Goal: Transaction & Acquisition: Purchase product/service

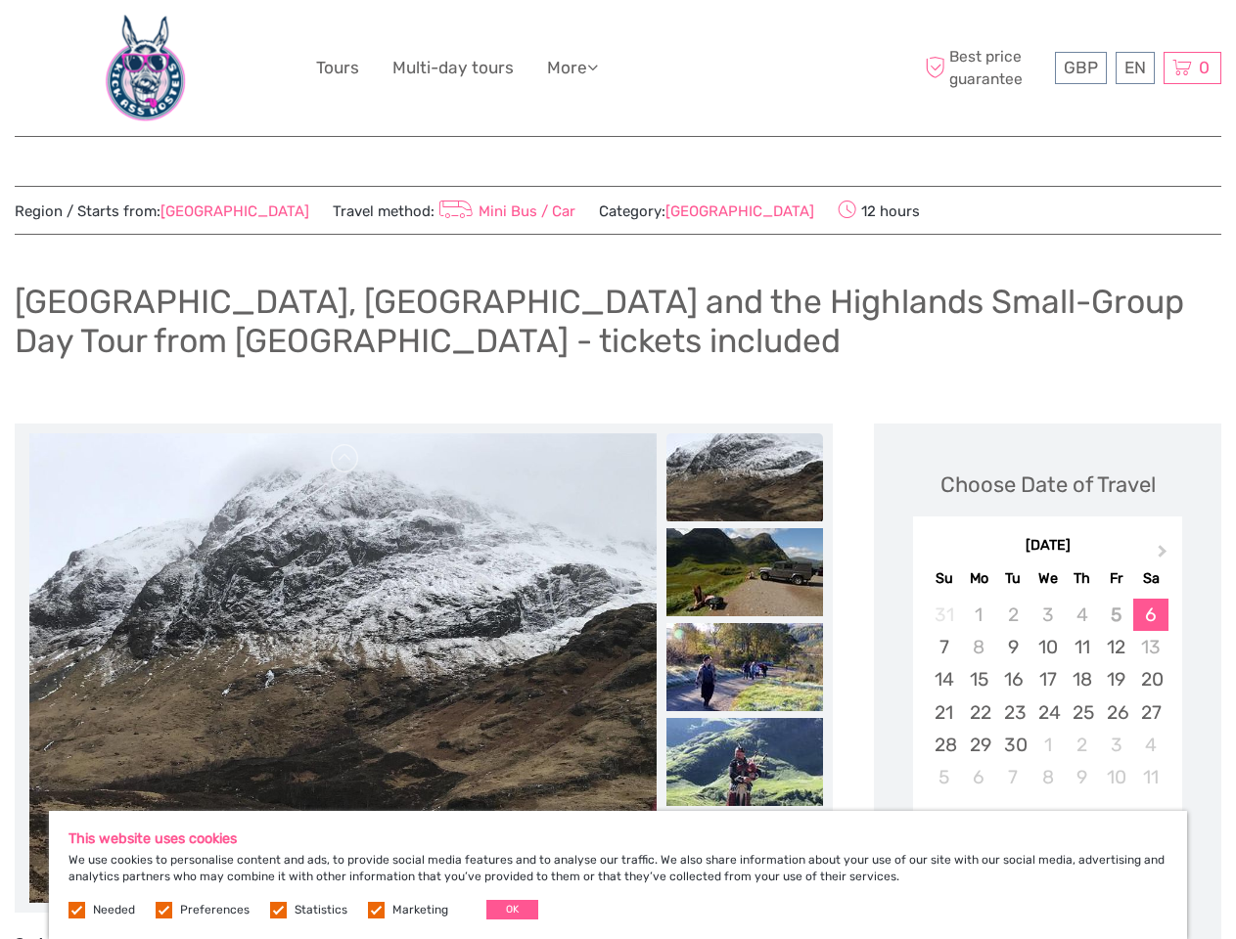
click at [617, 68] on ul "Tours Multi-day tours More Travel Articles Back to Hotel Travel Articles Back t…" at bounding box center [471, 68] width 311 height 28
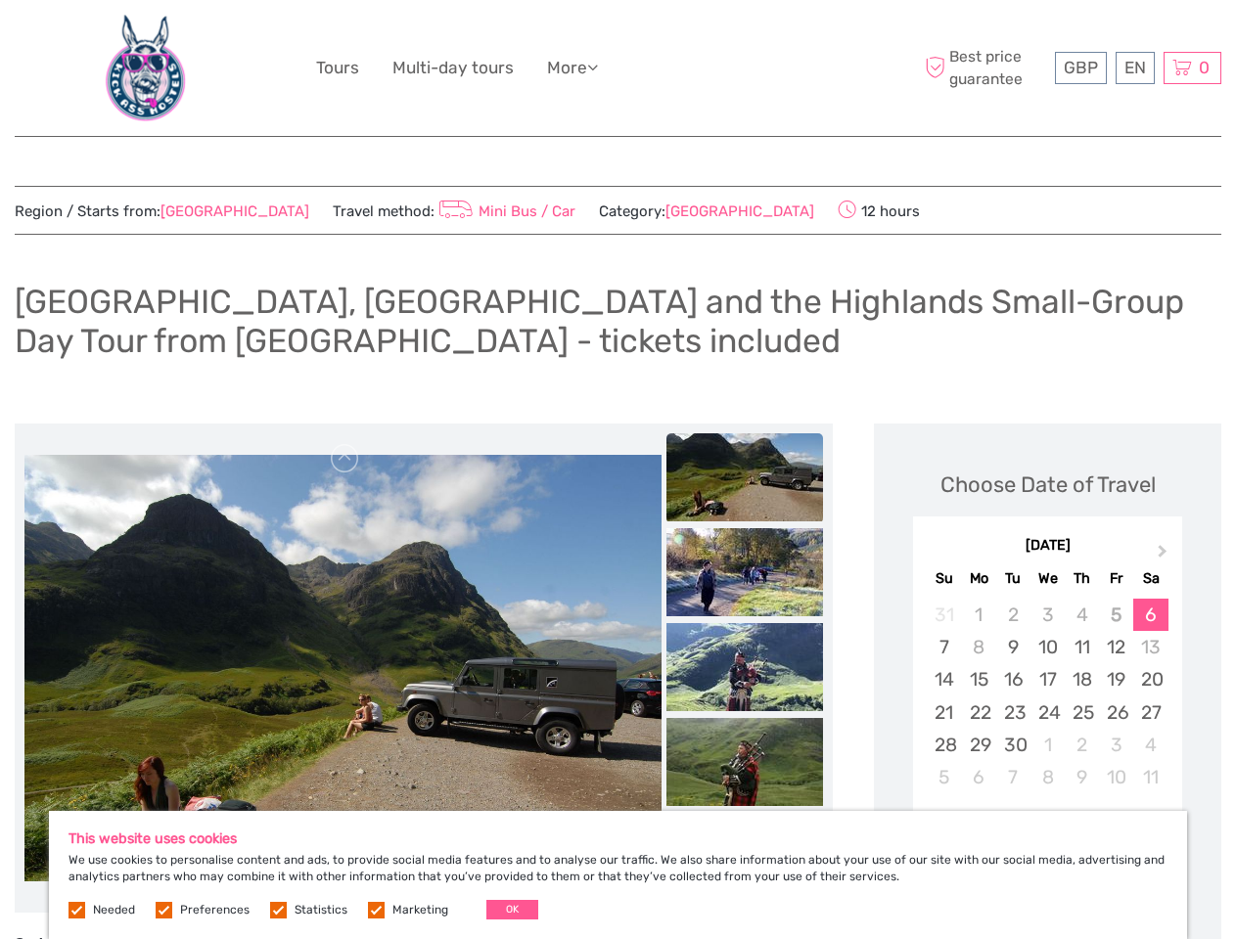
click at [574, 68] on link "More" at bounding box center [572, 68] width 51 height 28
click at [598, 67] on icon at bounding box center [592, 67] width 11 height 17
click at [1080, 68] on span "GBP" at bounding box center [1081, 68] width 34 height 20
click at [1134, 68] on div "EN English Español Deutsch" at bounding box center [1135, 68] width 39 height 32
click at [1192, 68] on div "0 Items Total £0.00 Checkout The shopping cart is empty." at bounding box center [1192, 68] width 58 height 32
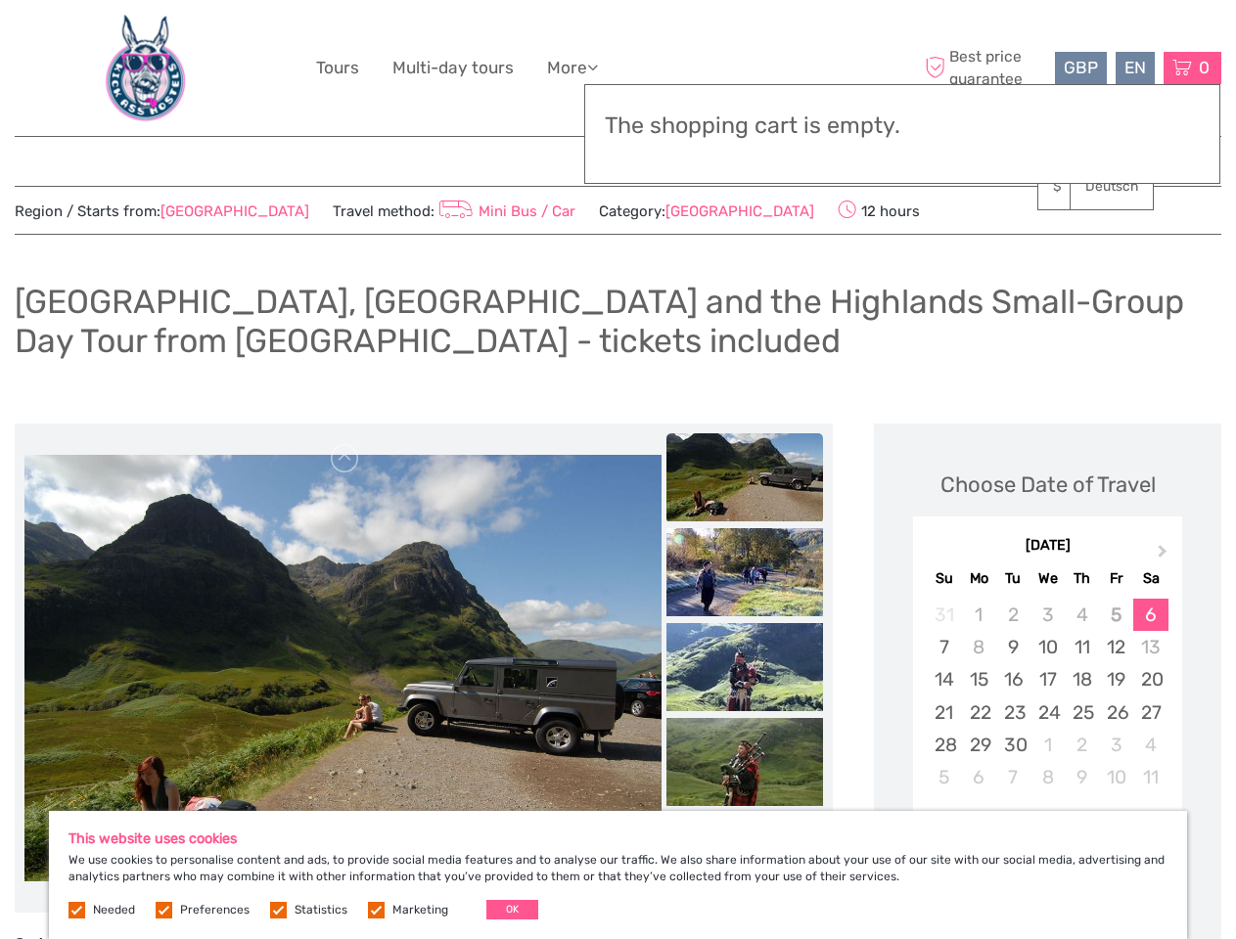
click at [342, 668] on img at bounding box center [342, 668] width 637 height 427
click at [345, 459] on link at bounding box center [345, 458] width 31 height 31
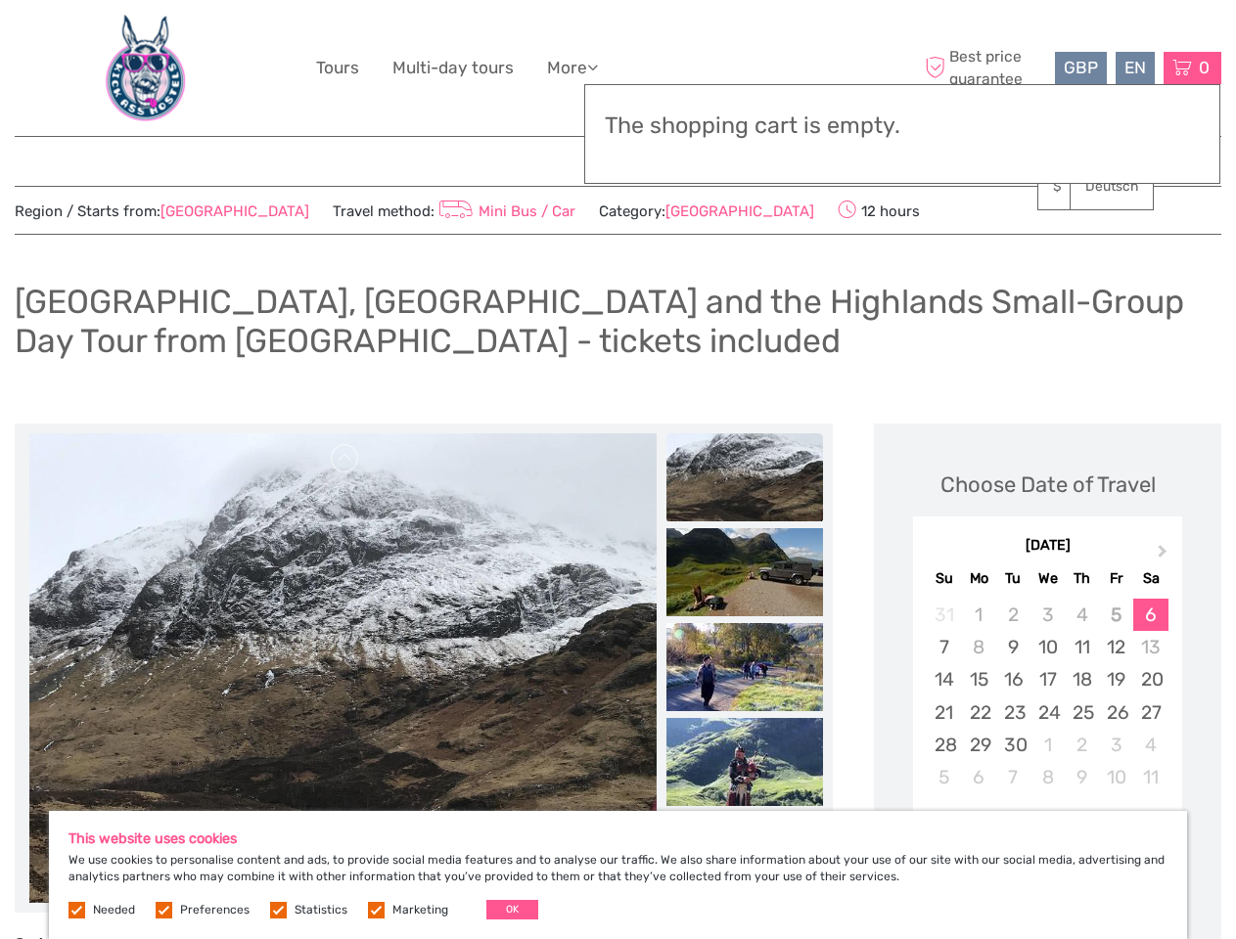
click at [745, 528] on img at bounding box center [744, 572] width 157 height 88
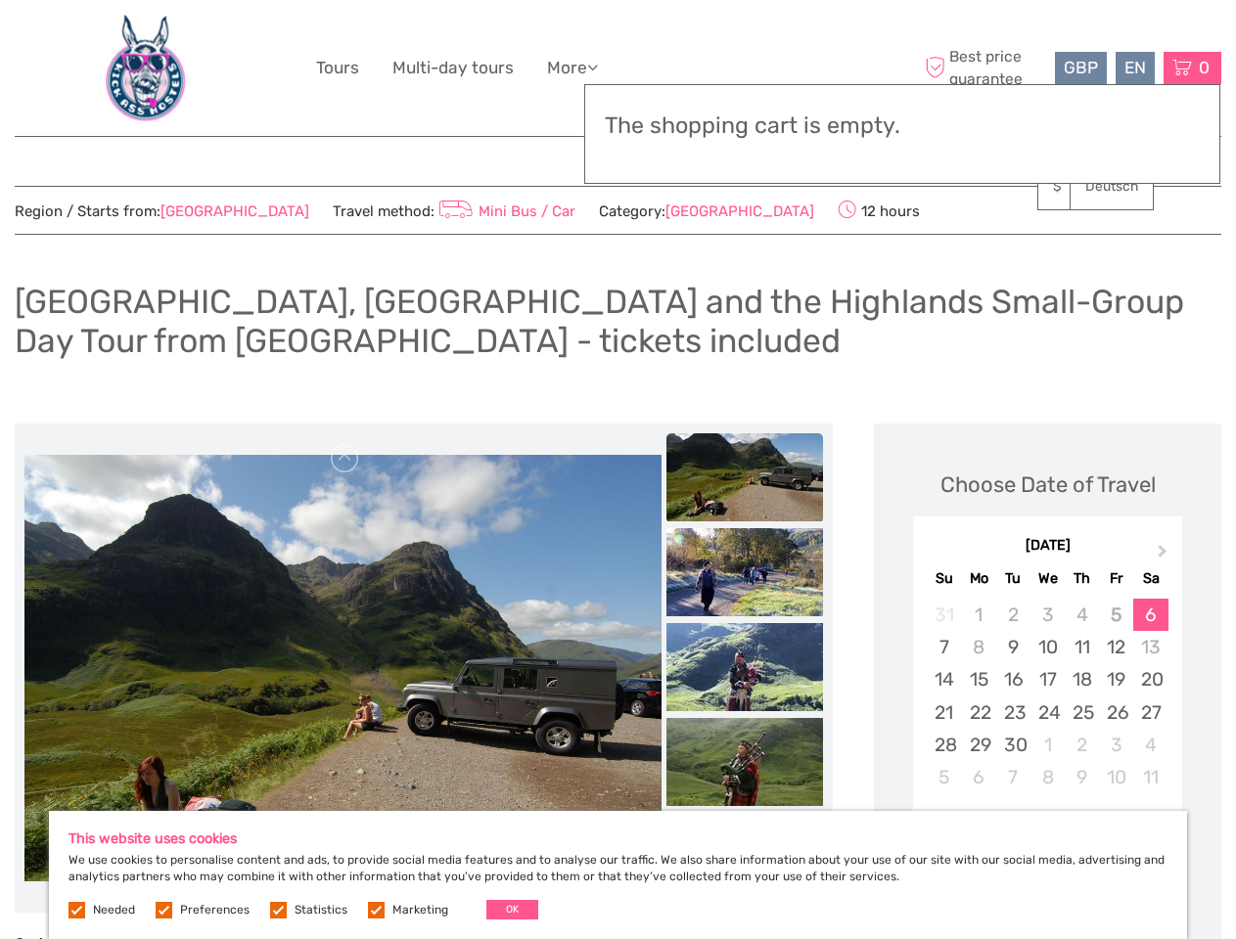
click at [745, 572] on img at bounding box center [744, 572] width 157 height 88
